Goal: Information Seeking & Learning: Learn about a topic

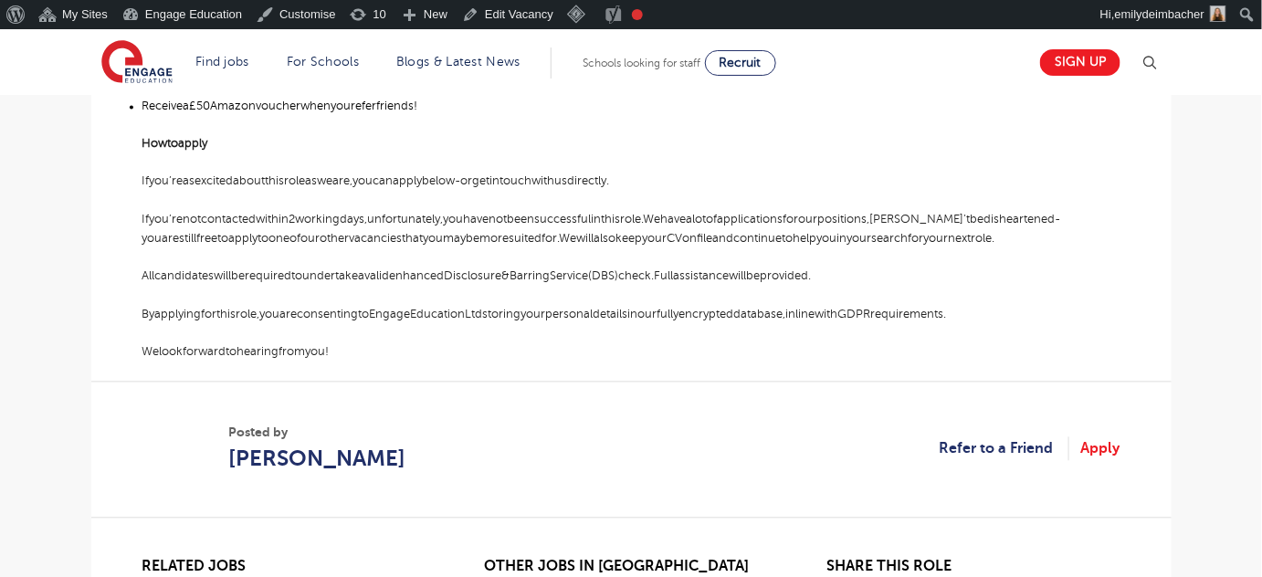
scroll to position [1208, 0]
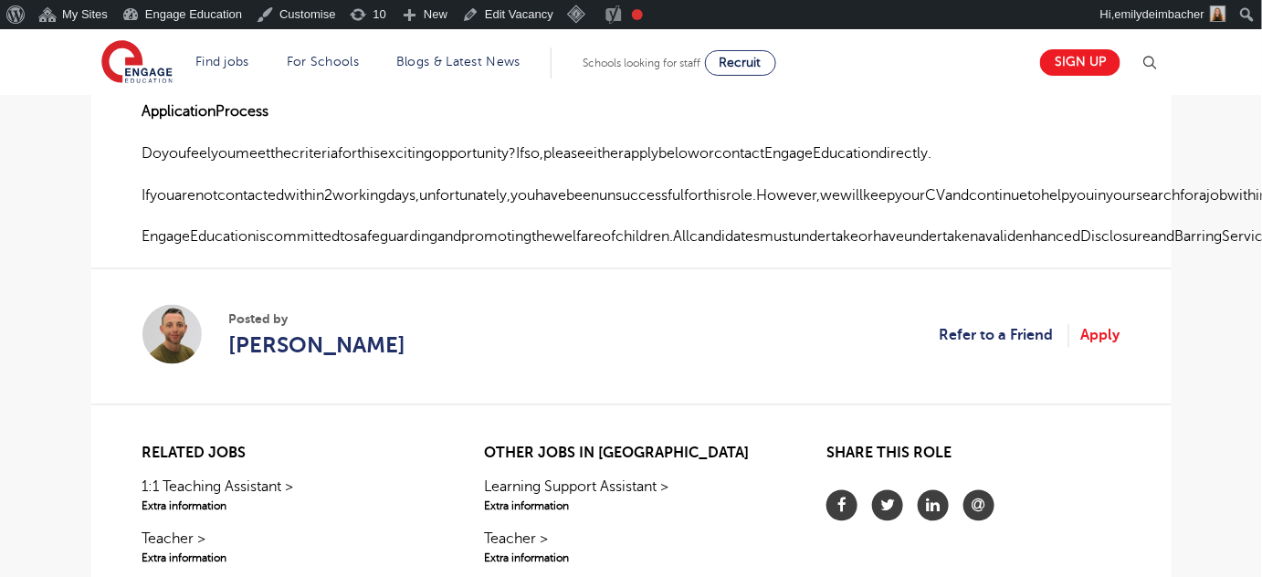
scroll to position [926, 0]
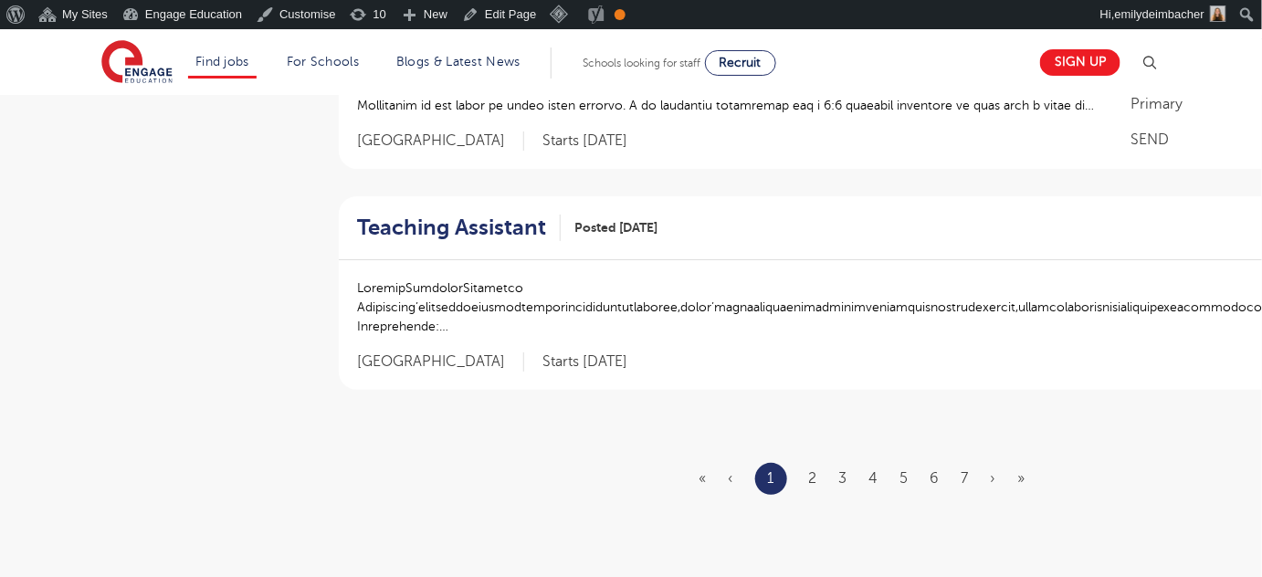
scroll to position [2267, 0]
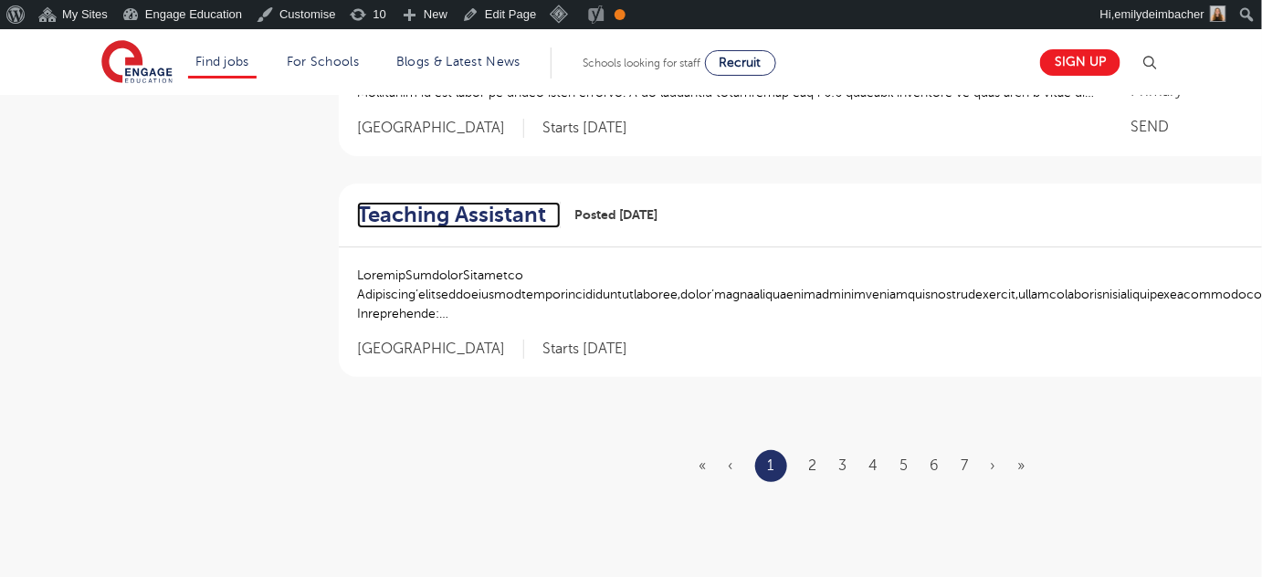
click at [457, 202] on h2 "Teaching Assistant" at bounding box center [451, 215] width 189 height 26
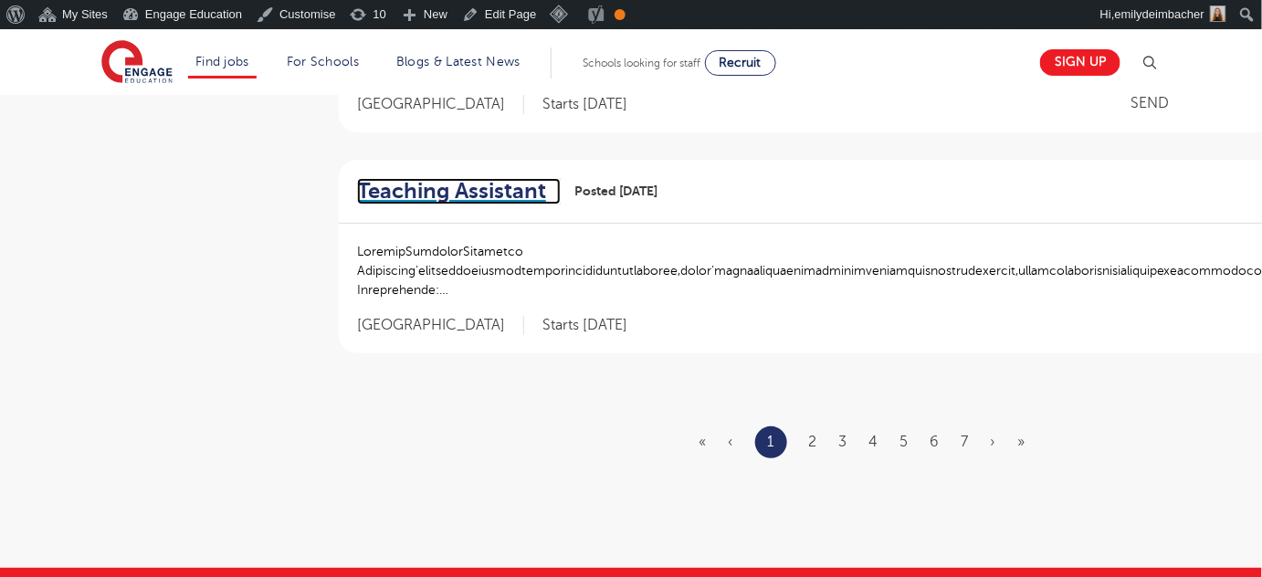
scroll to position [2291, 0]
click at [848, 426] on ul "« ‹ 1 2 3 4 5 6 7 › »" at bounding box center [873, 442] width 348 height 32
click at [842, 434] on link "3" at bounding box center [843, 442] width 8 height 16
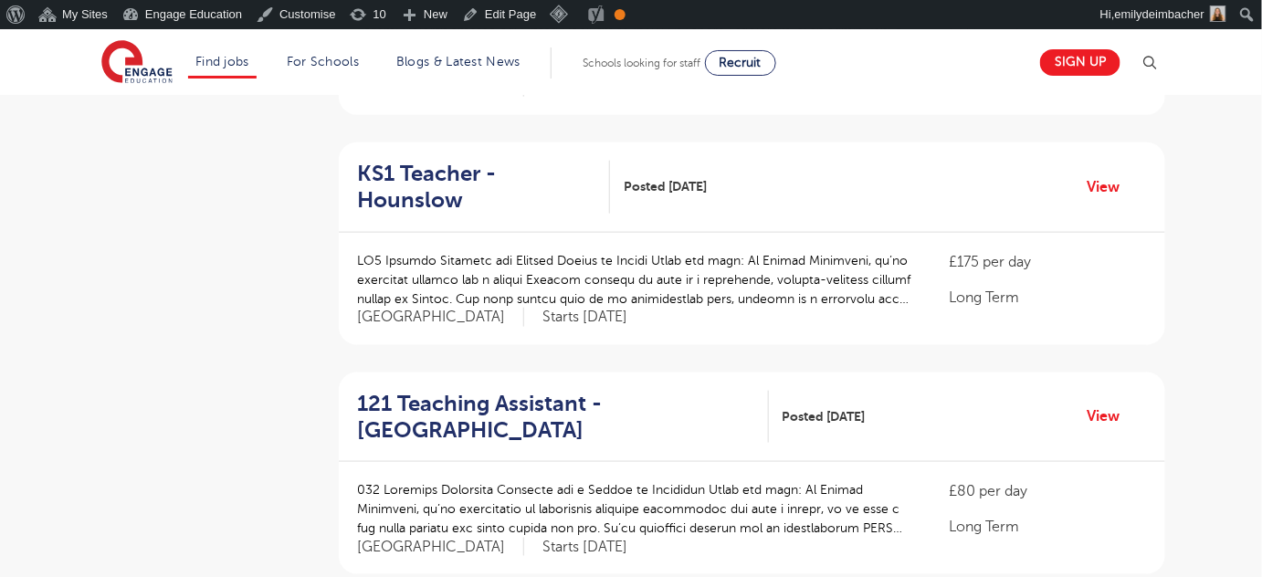
scroll to position [580, 0]
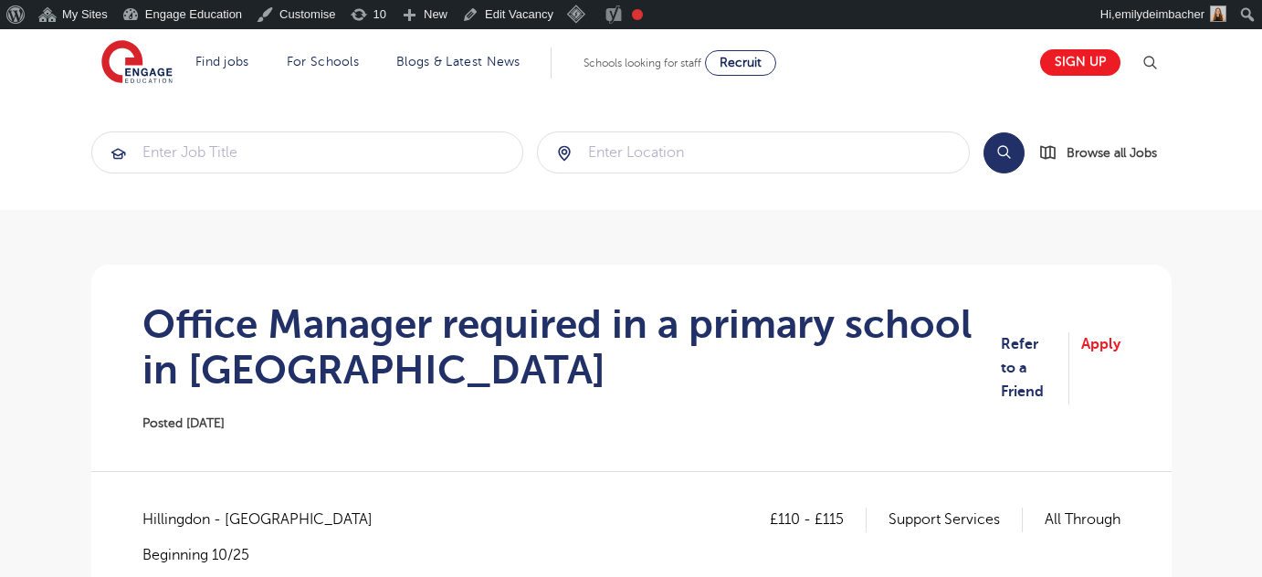
scroll to position [1174, 0]
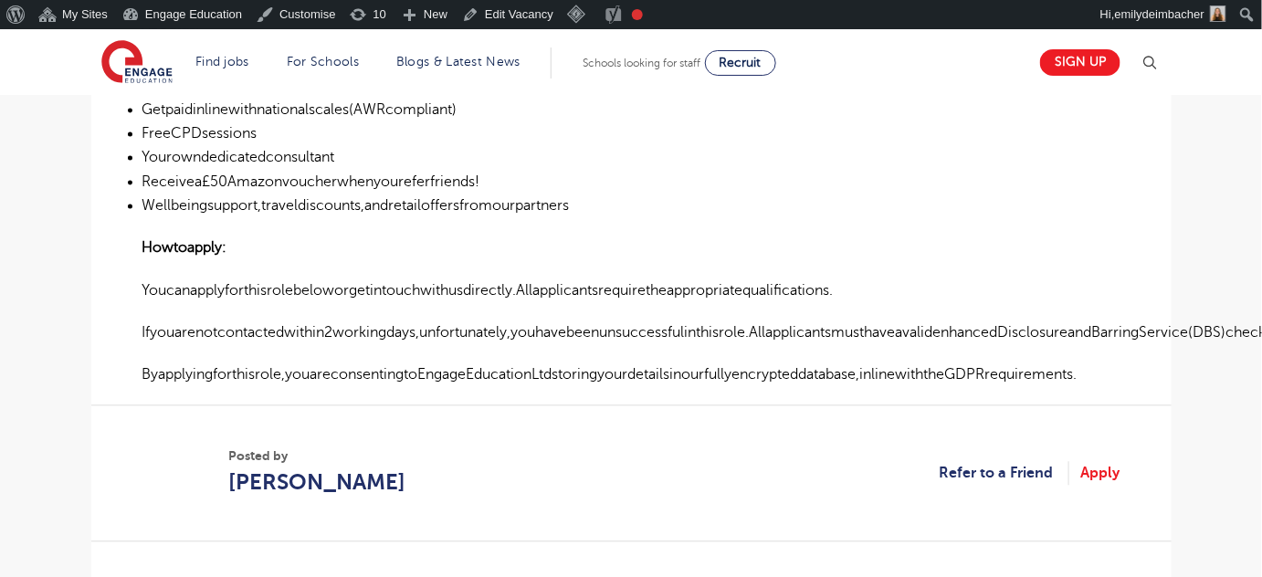
scroll to position [1135, 0]
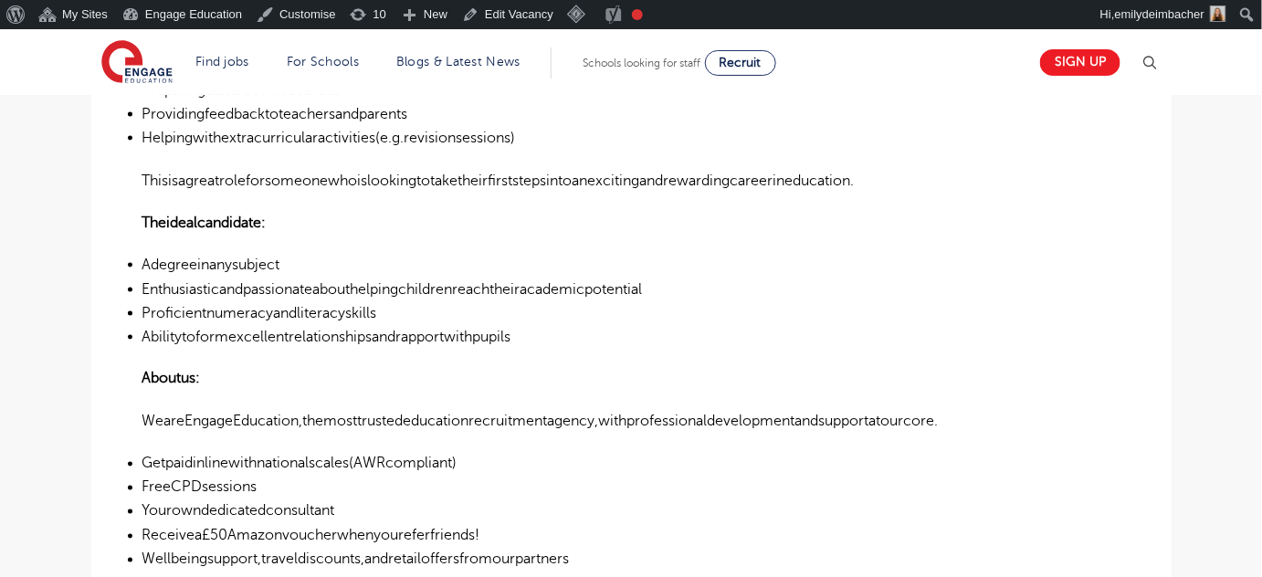
scroll to position [698, 0]
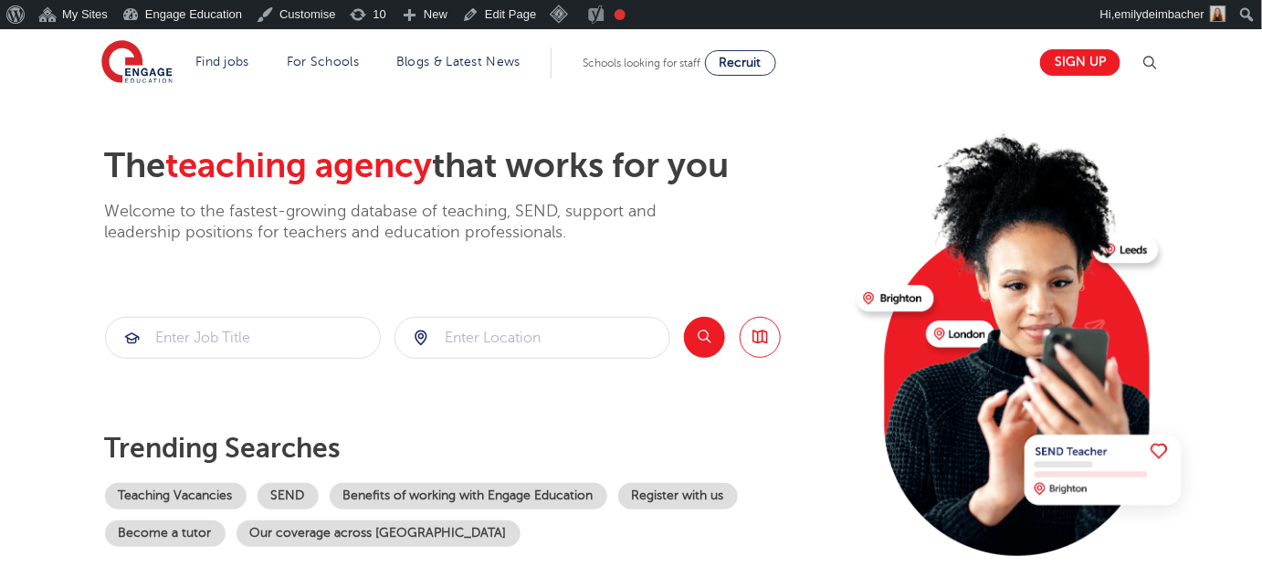
scroll to position [61, 0]
